Goal: Navigation & Orientation: Go to known website

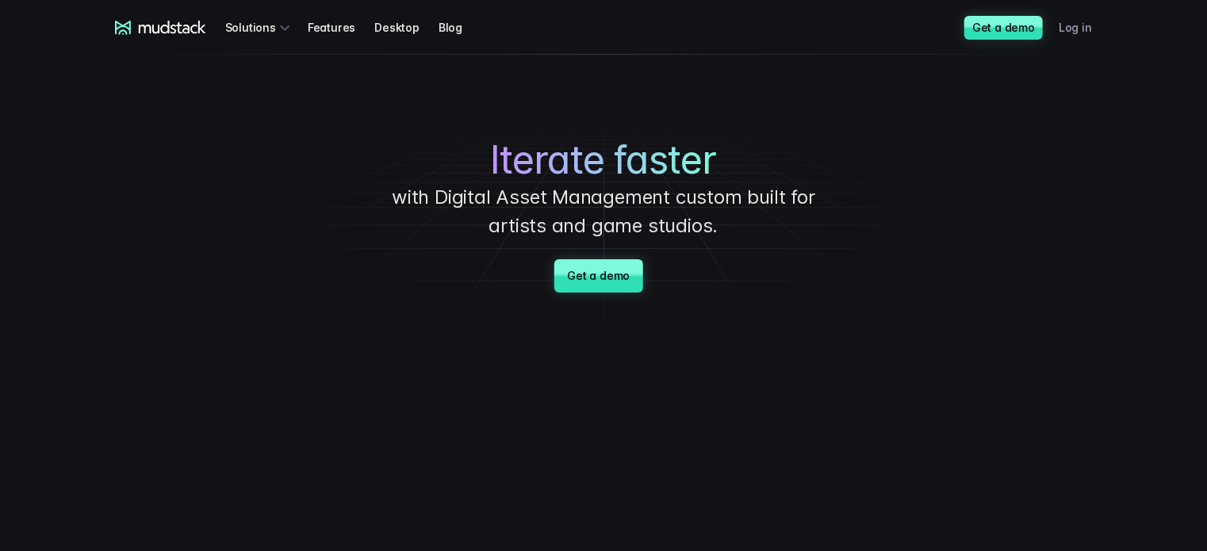
click at [1063, 25] on link "Log in" at bounding box center [1085, 27] width 52 height 29
